Goal: Navigation & Orientation: Find specific page/section

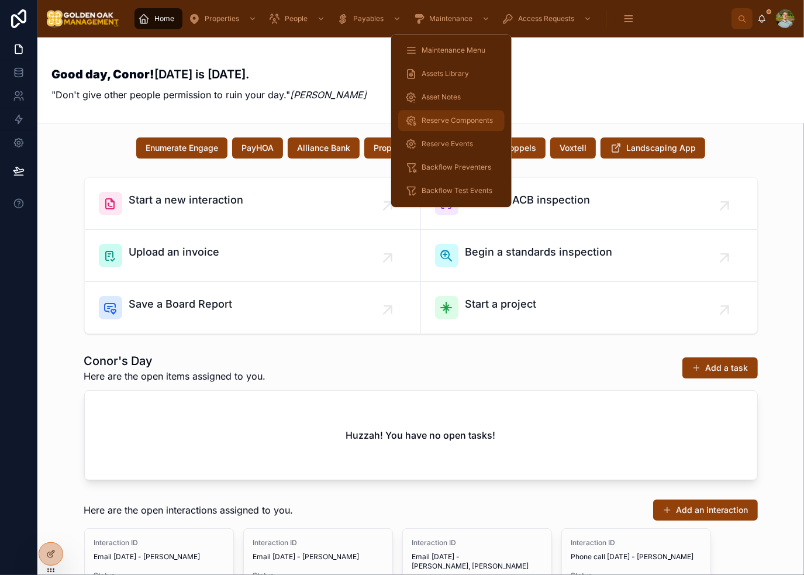
click at [468, 121] on span "Reserve Components" at bounding box center [457, 120] width 71 height 9
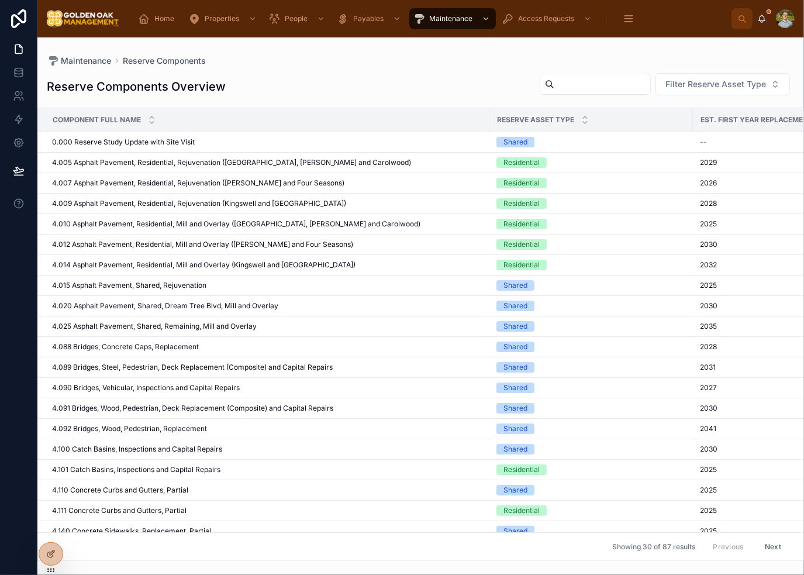
click at [417, 83] on div "Reserve Components Overview Filter Reserve Asset Type" at bounding box center [421, 87] width 748 height 28
click at [373, 101] on div "Reserve Components Overview Filter Reserve Asset Type Component Full Name Reser…" at bounding box center [420, 314] width 767 height 496
click at [319, 97] on div "Reserve Components Overview Filter Reserve Asset Type" at bounding box center [421, 87] width 748 height 28
click at [159, 14] on span "Home" at bounding box center [164, 18] width 20 height 9
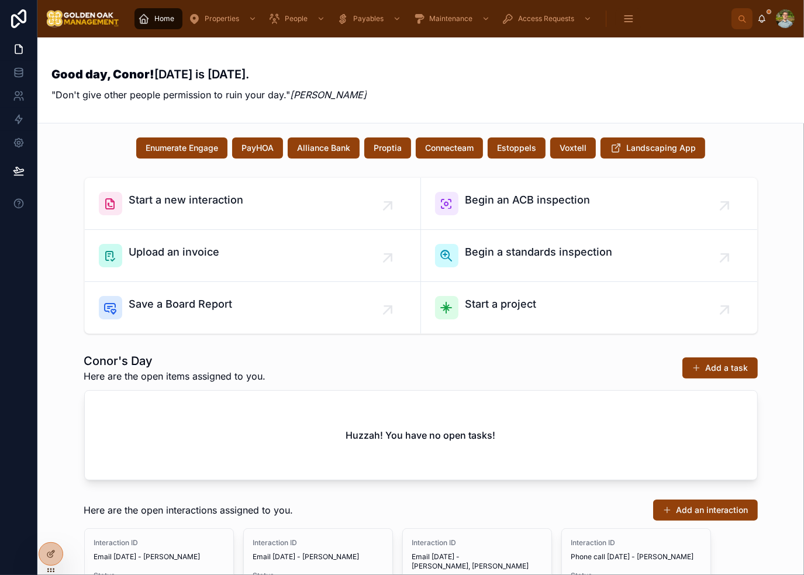
click at [679, 51] on div "Good day, Conor! [DATE] is [DATE]. "Don't give other people permission to ruin …" at bounding box center [420, 79] width 739 height 85
click at [711, 87] on div "Good day, Conor! [DATE] is [DATE]. "Don't give other people permission to ruin …" at bounding box center [420, 79] width 739 height 57
click at [533, 88] on div "Good day, Conor! [DATE] is [DATE]. "Don't give other people permission to ruin …" at bounding box center [420, 79] width 739 height 57
